Goal: Navigation & Orientation: Find specific page/section

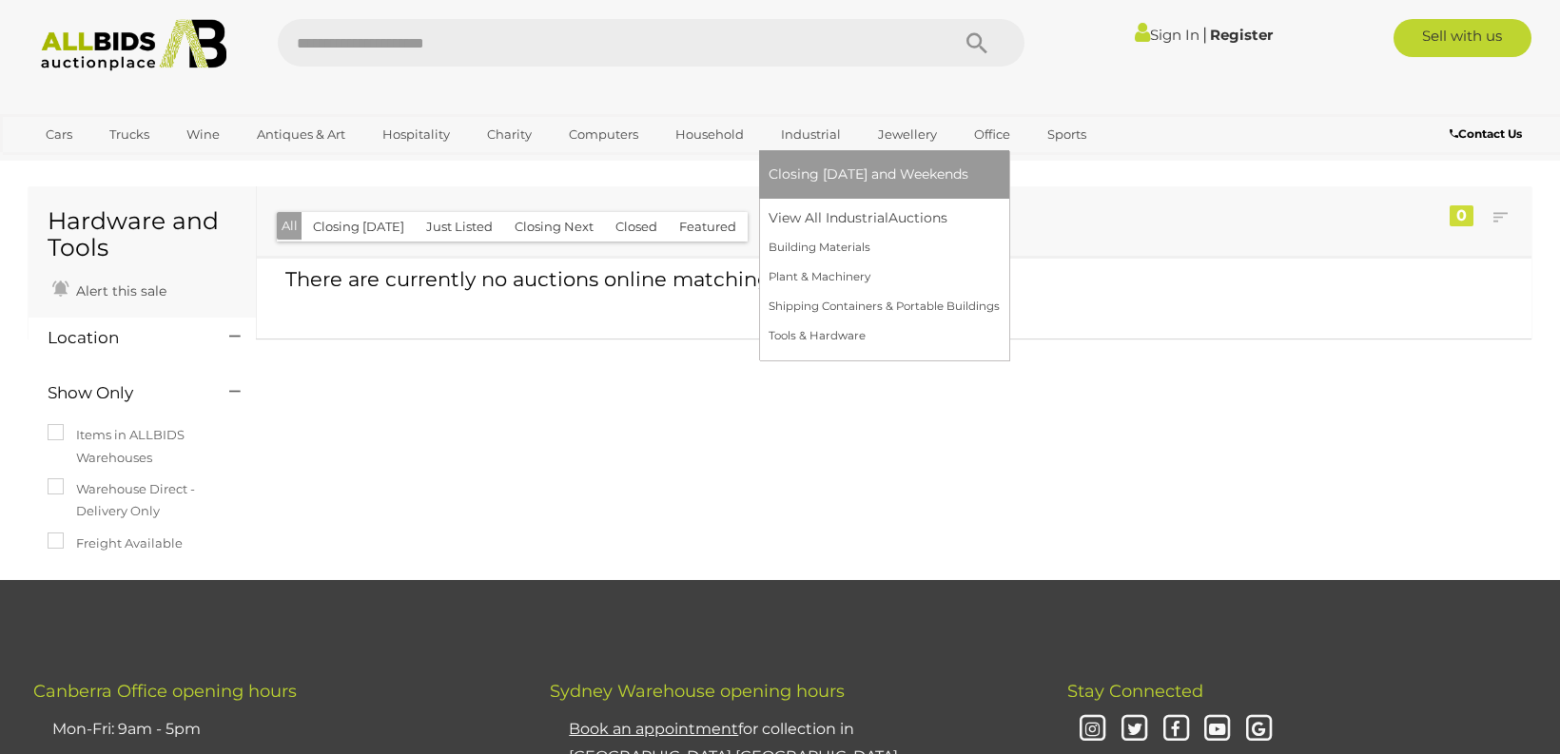
click at [808, 133] on link "Industrial" at bounding box center [811, 134] width 85 height 31
click at [822, 333] on link "Tools & Hardware" at bounding box center [884, 336] width 231 height 29
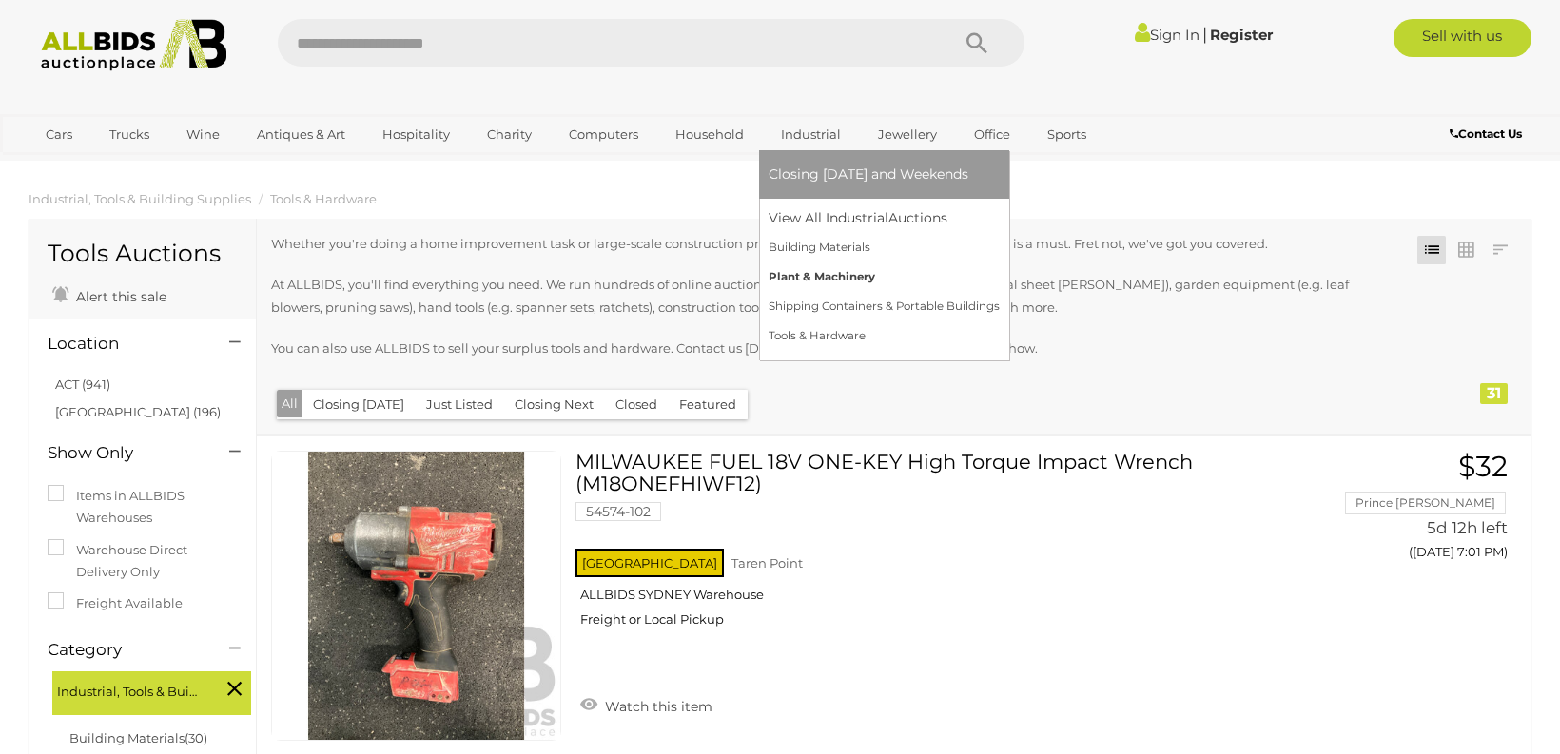
click at [828, 276] on link "Plant & Machinery" at bounding box center [884, 277] width 231 height 29
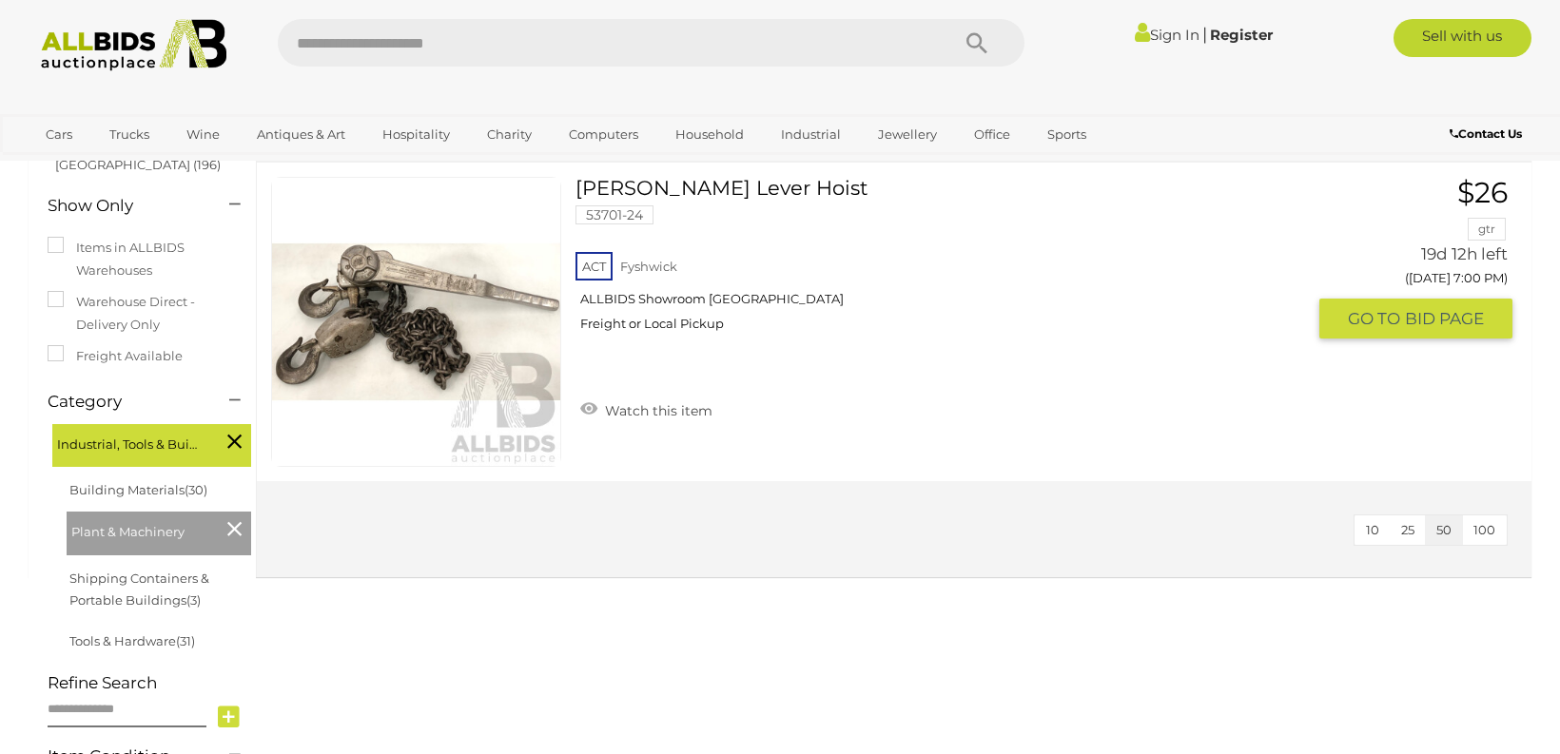
scroll to position [279, 0]
